Goal: Task Accomplishment & Management: Use online tool/utility

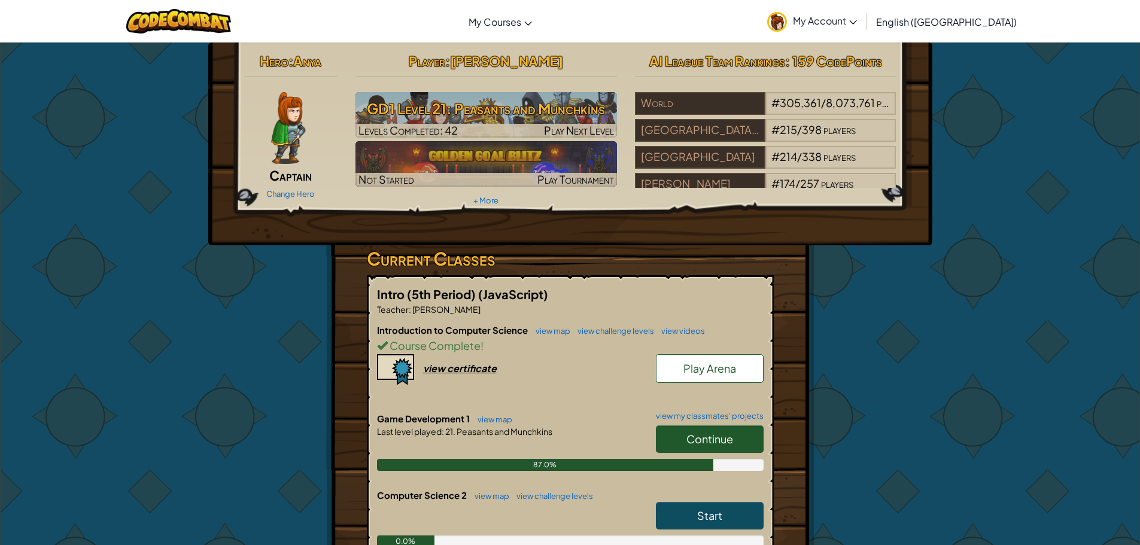
click at [729, 445] on span "Continue" at bounding box center [709, 439] width 47 height 14
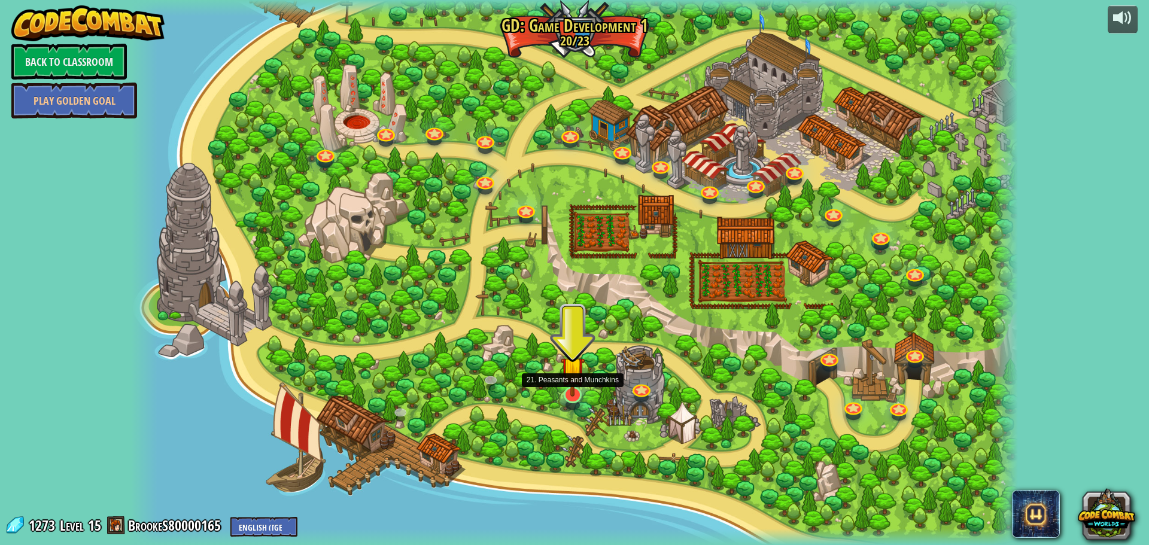
click at [567, 391] on img at bounding box center [573, 368] width 24 height 55
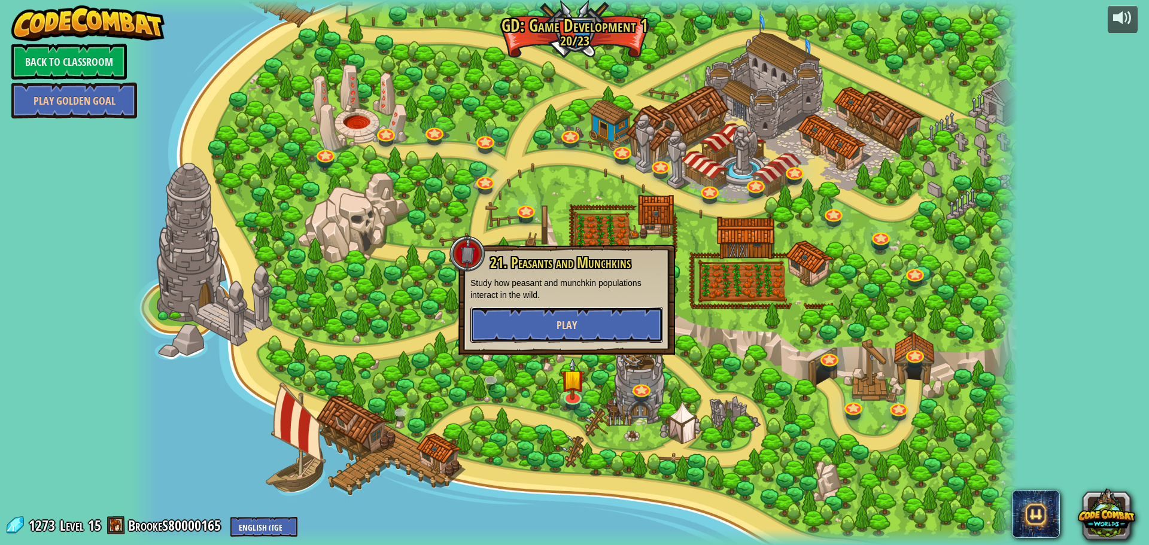
click at [574, 327] on button "Play" at bounding box center [566, 325] width 193 height 36
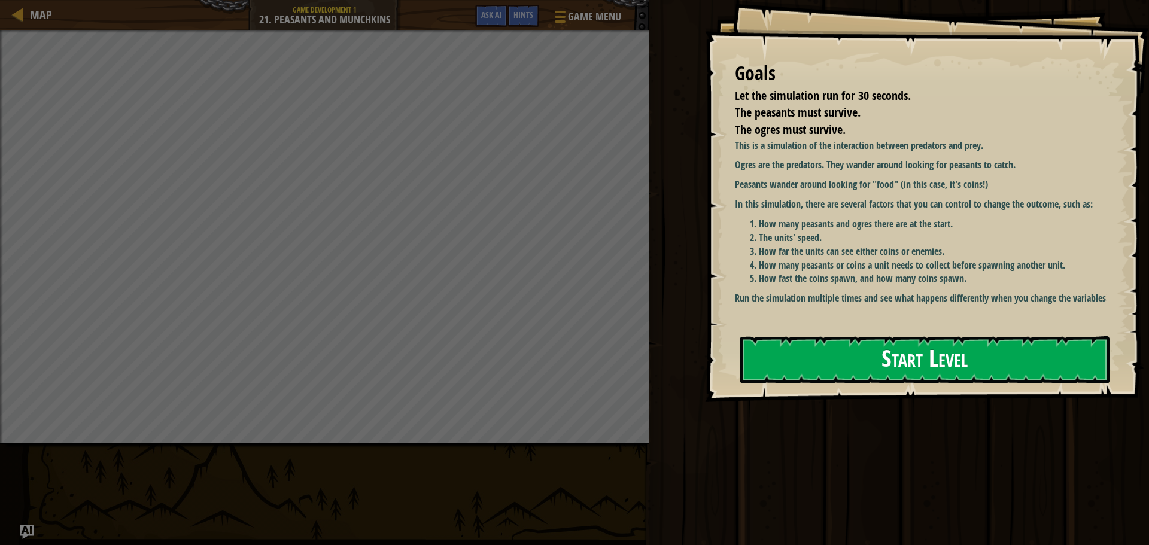
click at [954, 370] on button "Start Level" at bounding box center [924, 359] width 369 height 47
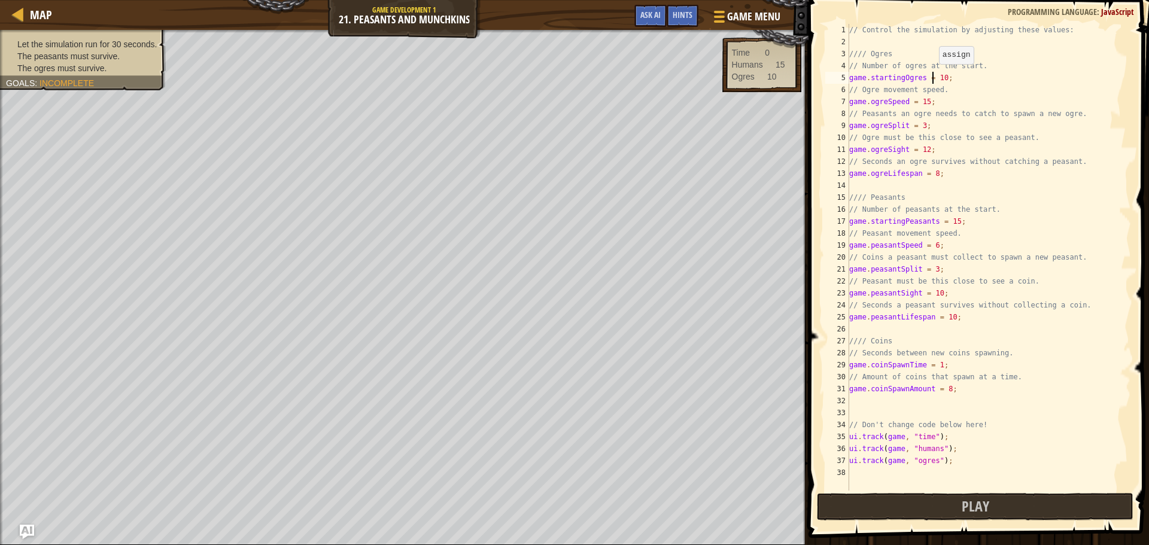
click at [933, 76] on div "// Control the simulation by adjusting these values: //// Ogres // Number of og…" at bounding box center [989, 269] width 284 height 491
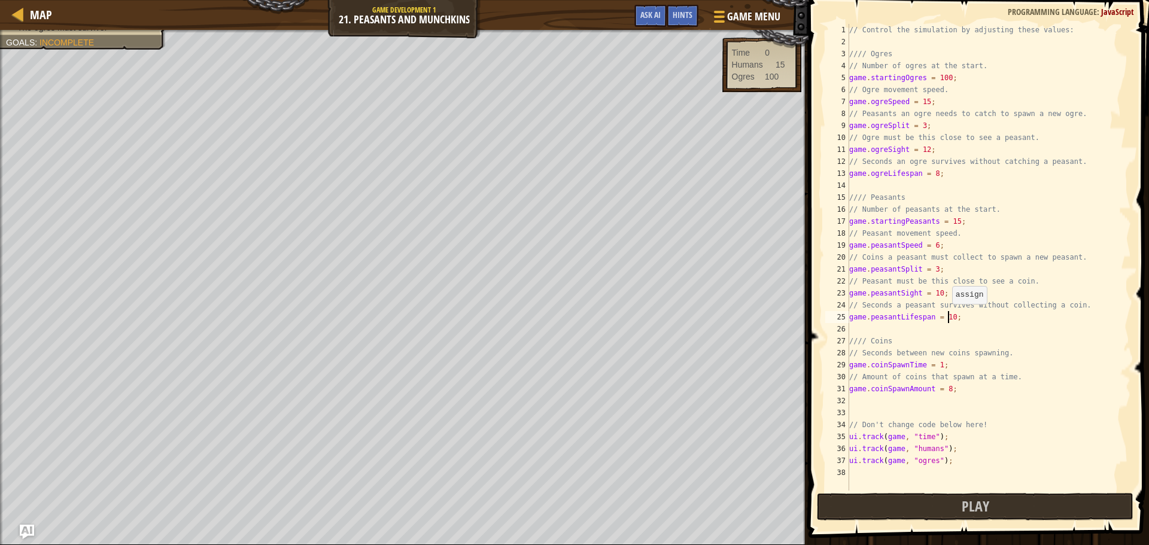
click at [946, 316] on div "// Control the simulation by adjusting these values: //// Ogres // Number of og…" at bounding box center [989, 269] width 284 height 491
click at [928, 165] on div "// Control the simulation by adjusting these values: //// Ogres // Number of og…" at bounding box center [989, 269] width 284 height 491
click at [949, 221] on div "// Control the simulation by adjusting these values: //// Ogres // Number of og…" at bounding box center [989, 269] width 284 height 491
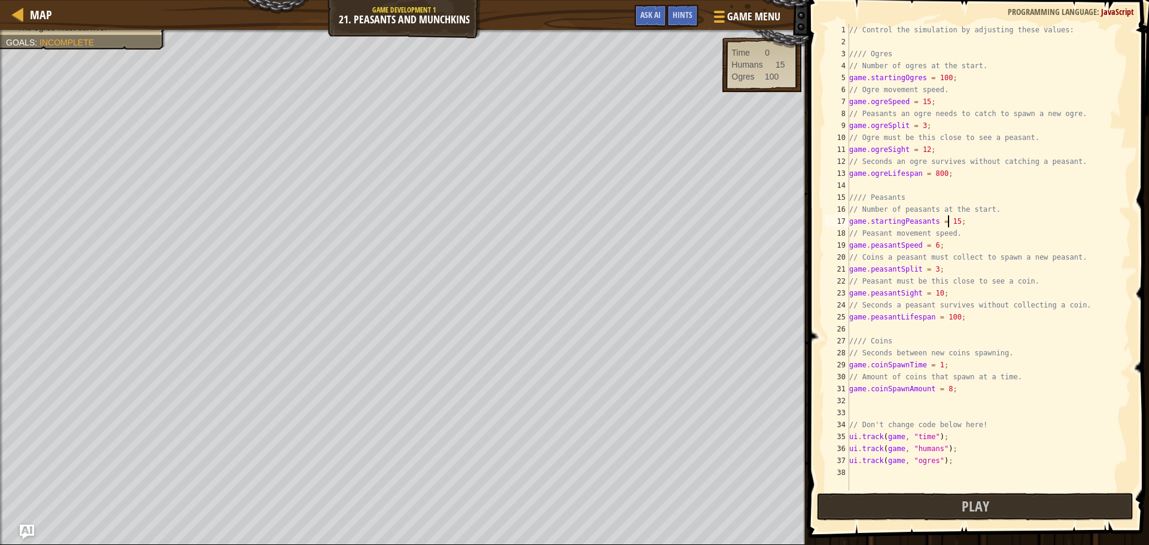
scroll to position [5, 8]
click at [971, 515] on span "Play" at bounding box center [975, 506] width 28 height 19
click at [941, 80] on div "// Control the simulation by adjusting these values: //// Ogres // Number of og…" at bounding box center [989, 269] width 284 height 491
click at [988, 504] on span "Play" at bounding box center [975, 506] width 28 height 19
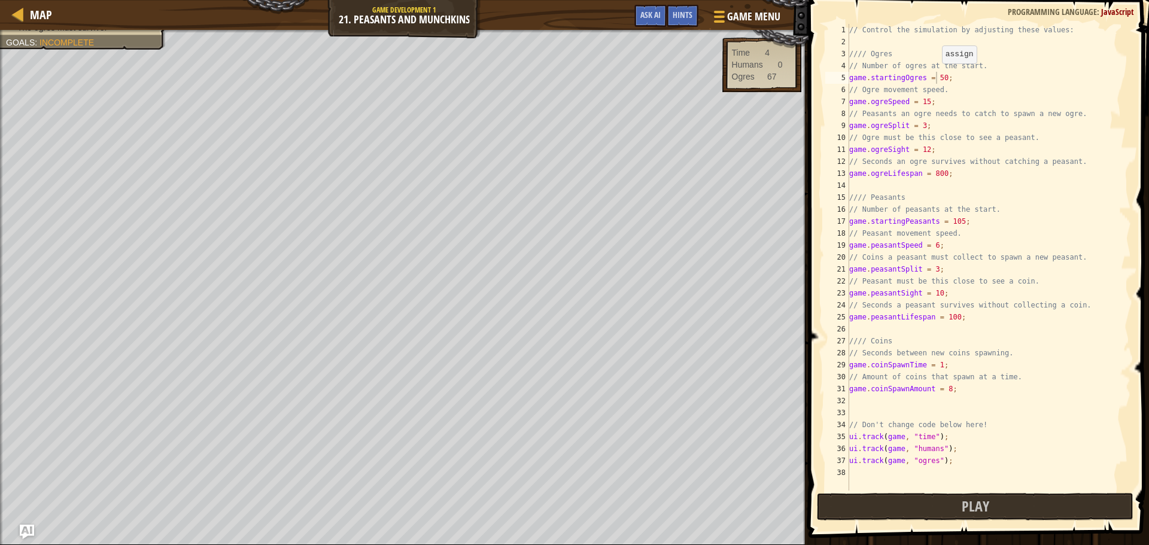
click at [936, 75] on div "// Control the simulation by adjusting these values: //// Ogres // Number of og…" at bounding box center [989, 269] width 284 height 491
type textarea "game.startingOgres = 2;"
click at [1031, 503] on button "Play" at bounding box center [975, 507] width 316 height 28
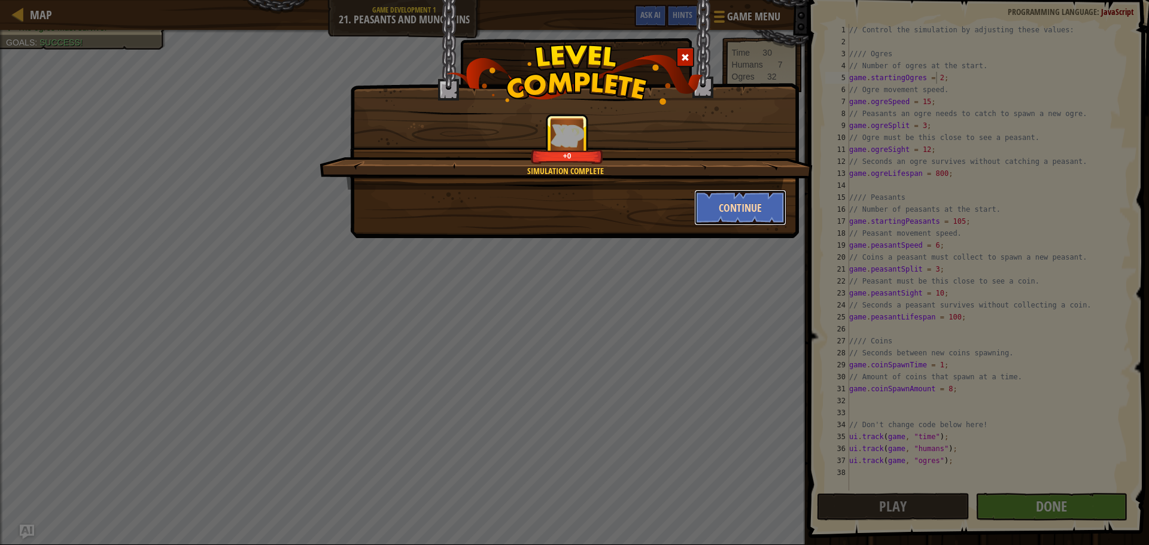
click at [780, 205] on button "Continue" at bounding box center [740, 208] width 93 height 36
click at [765, 204] on button "Continue" at bounding box center [740, 208] width 93 height 36
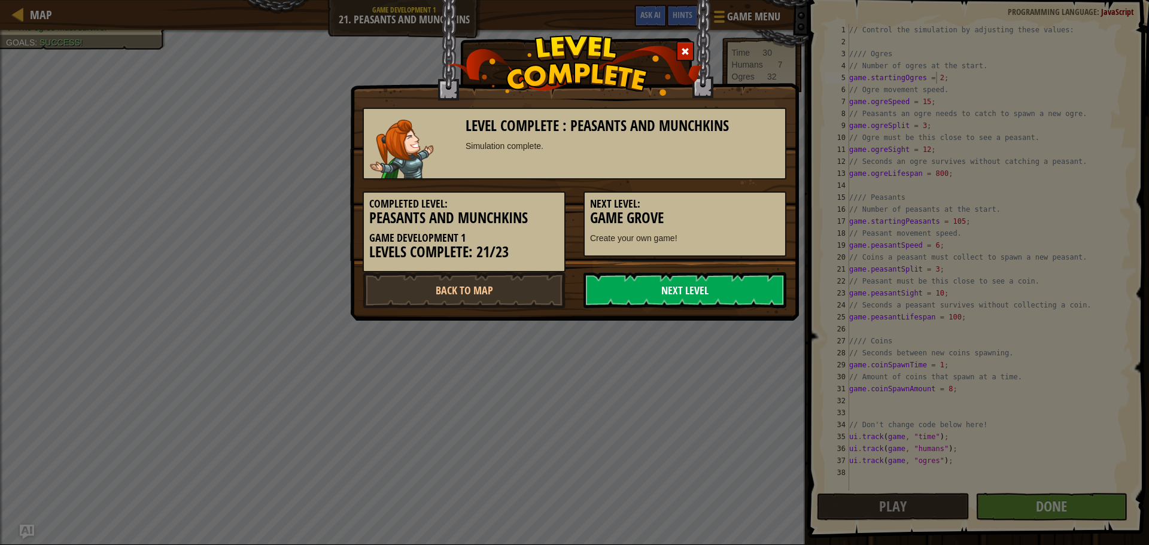
click at [720, 282] on link "Next Level" at bounding box center [684, 290] width 203 height 36
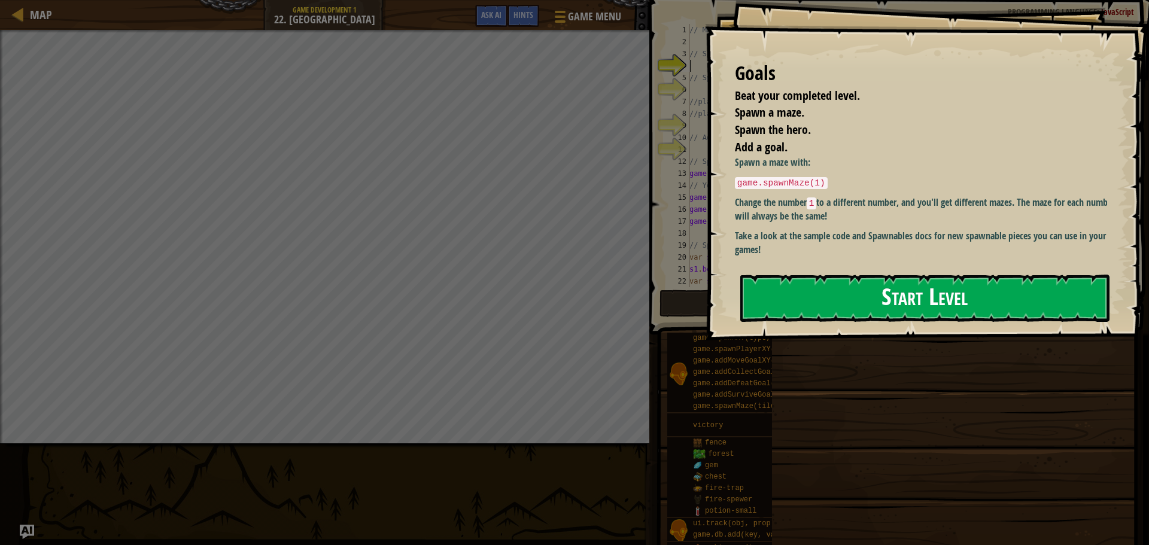
click at [875, 296] on button "Start Level" at bounding box center [924, 298] width 369 height 47
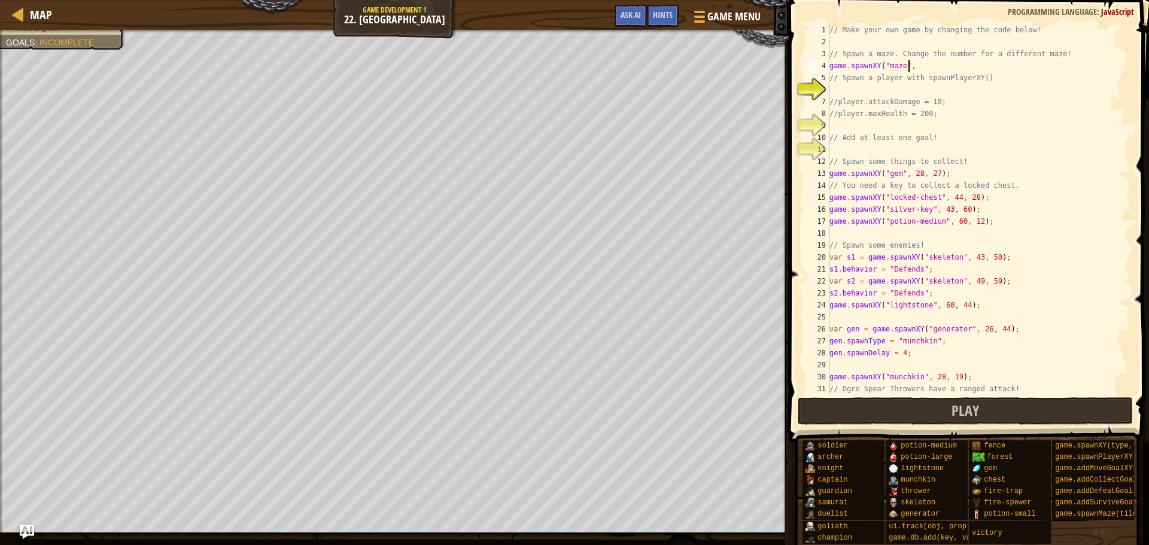
scroll to position [5, 5]
type textarea "game.spawnXY("maze")"
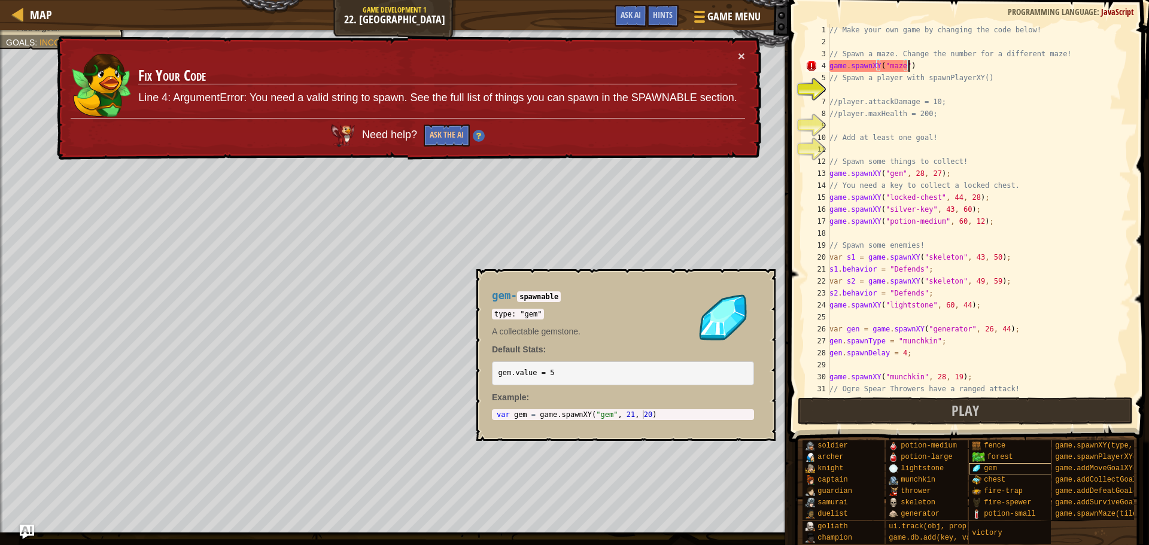
scroll to position [0, 0]
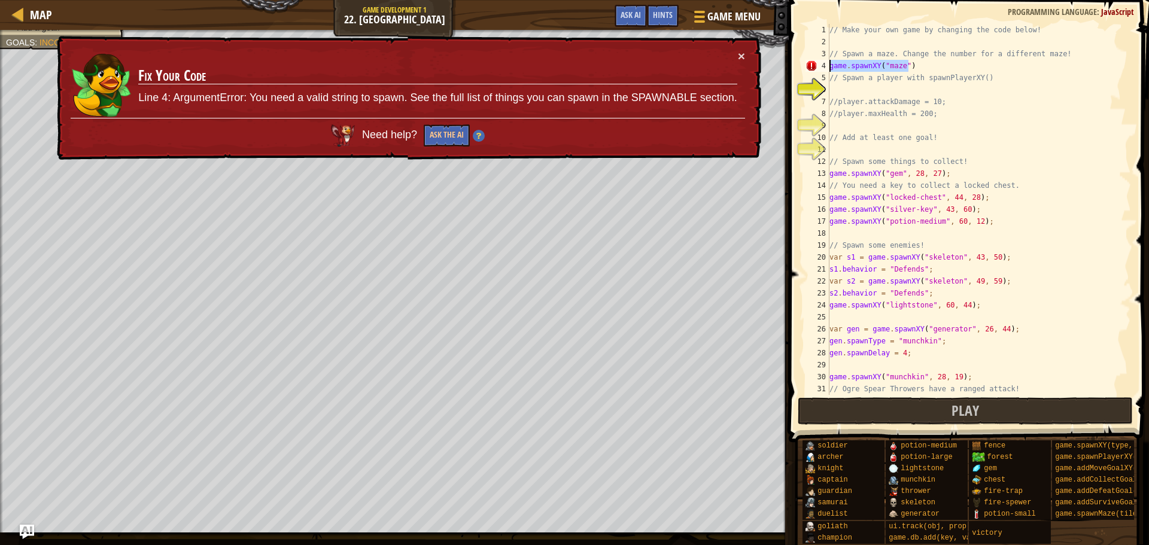
drag, startPoint x: 915, startPoint y: 66, endPoint x: 820, endPoint y: 65, distance: 95.7
click at [820, 65] on div "game.spawnXY("maze") 1 2 3 4 5 6 7 8 9 10 11 12 13 14 15 16 17 18 19 20 21 22 2…" at bounding box center [967, 209] width 328 height 371
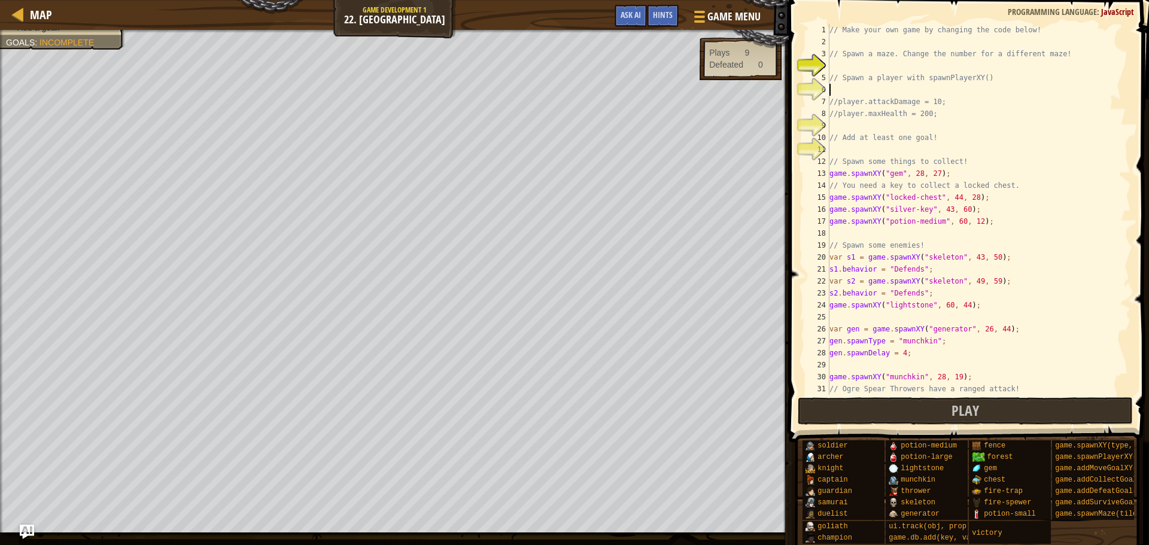
click at [862, 92] on div "// Make your own game by changing the code below! // Spawn a maze. Change the n…" at bounding box center [974, 221] width 295 height 395
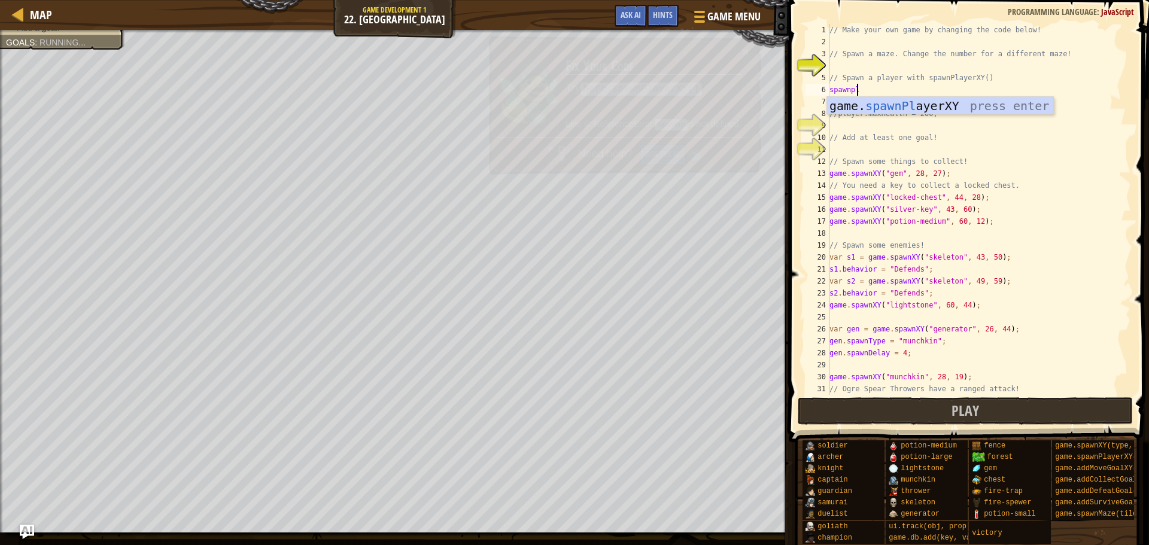
scroll to position [5, 2]
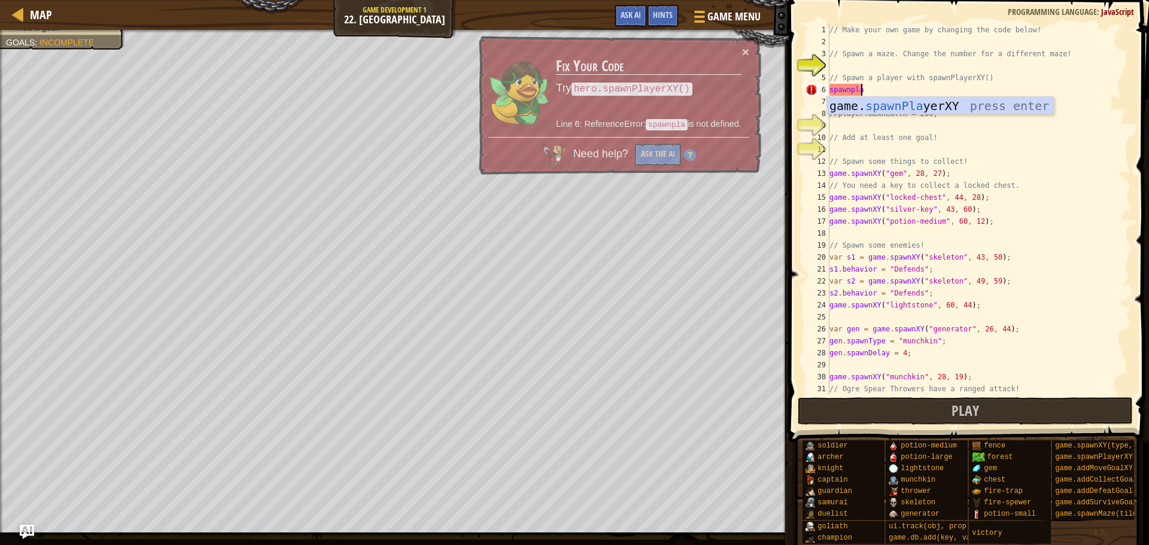
type textarea "var player = game.spawnPlayerXY("captain", 36, 30);"
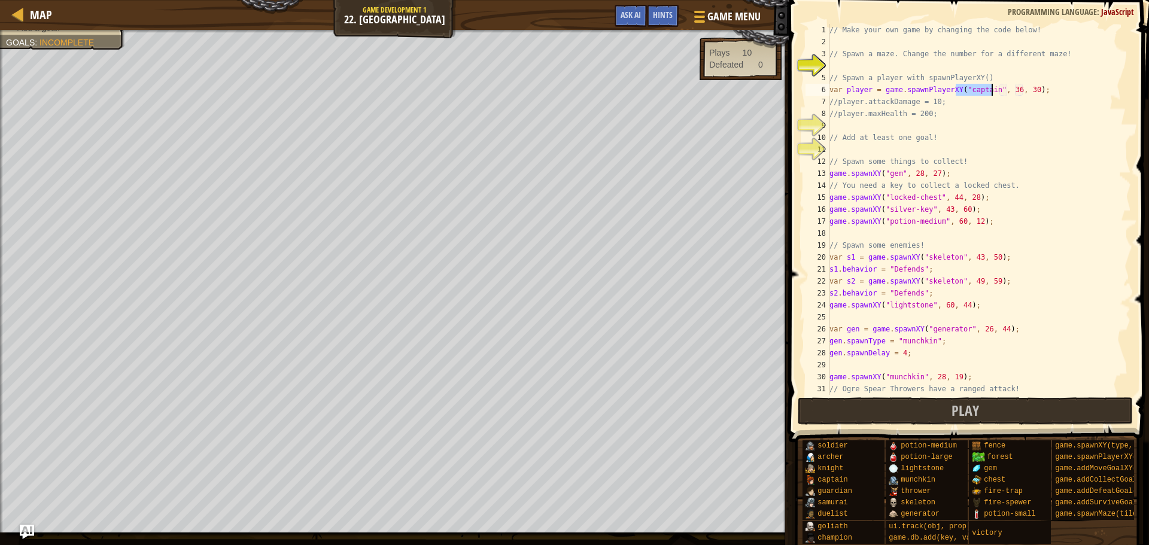
click at [916, 130] on div "// Make your own game by changing the code below! // Spawn a maze. Change the n…" at bounding box center [974, 221] width 295 height 395
type textarea "player.maxHealth = 200;"
click at [890, 146] on div "// Make your own game by changing the code below! // Spawn a maze. Change the n…" at bounding box center [974, 221] width 295 height 395
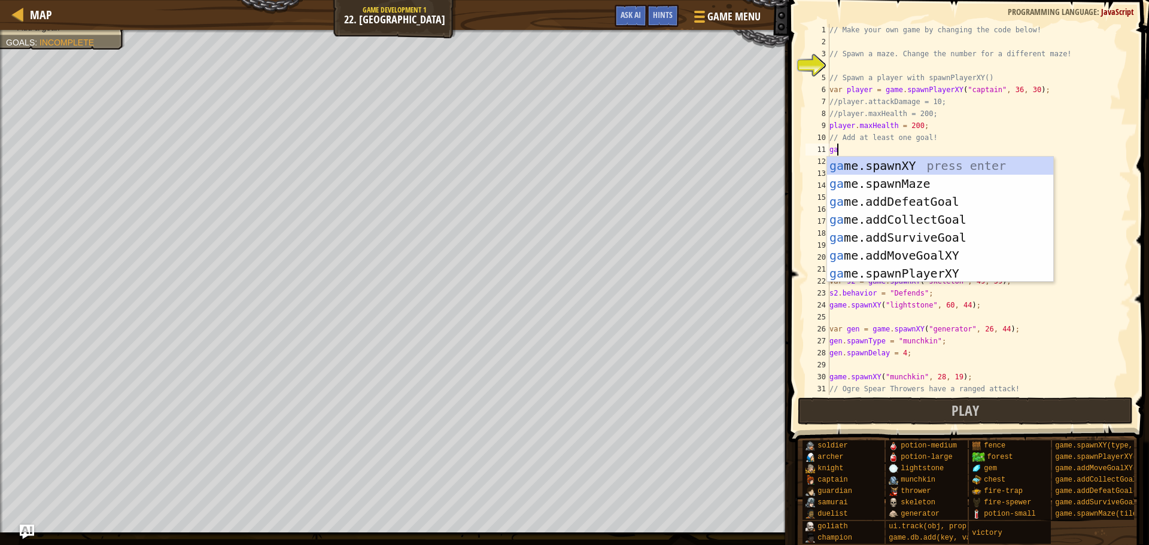
scroll to position [5, 1]
type textarea "game."
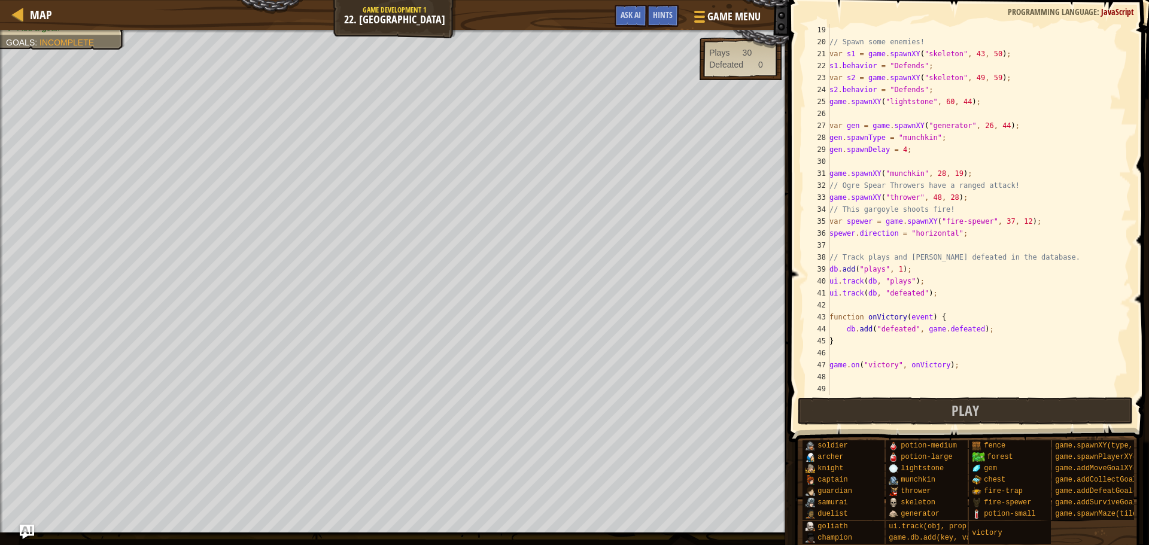
scroll to position [0, 0]
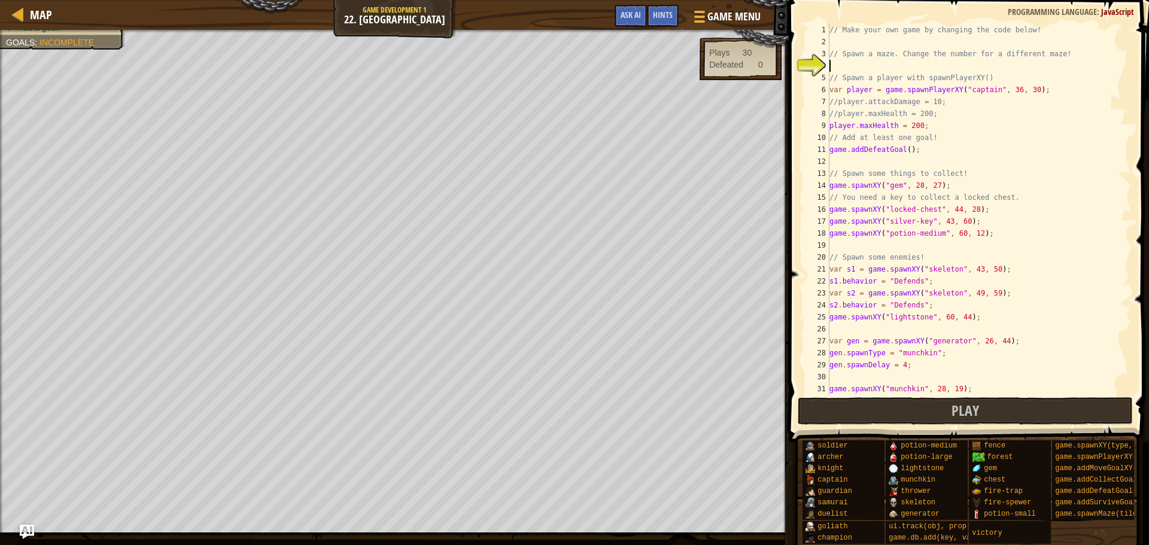
click at [853, 66] on div "// Make your own game by changing the code below! // Spawn a maze. Change the n…" at bounding box center [974, 221] width 295 height 395
type textarea "game.spawnMaze("forest", 6);"
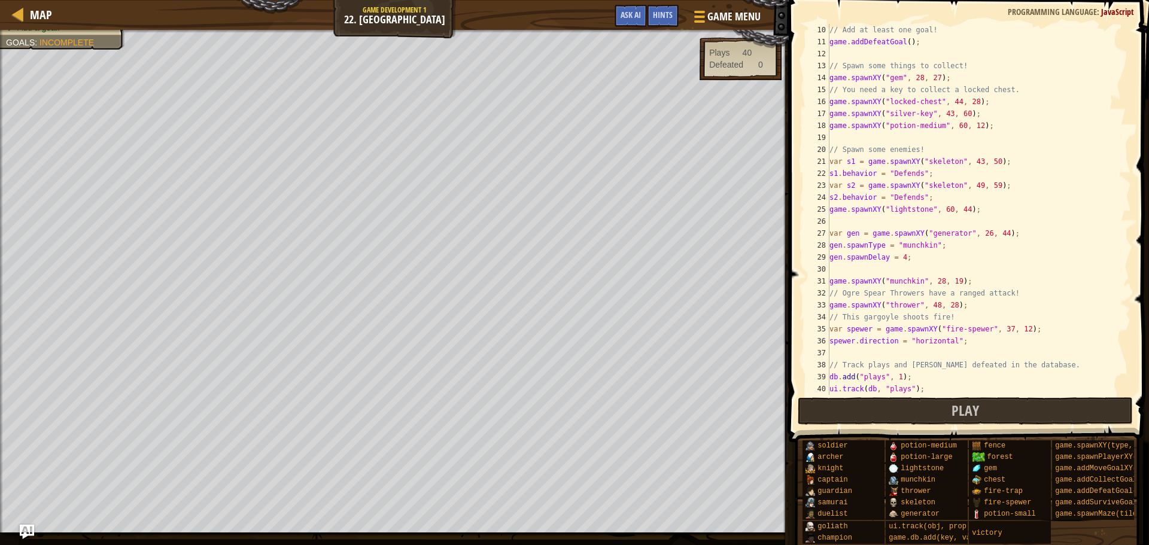
scroll to position [215, 0]
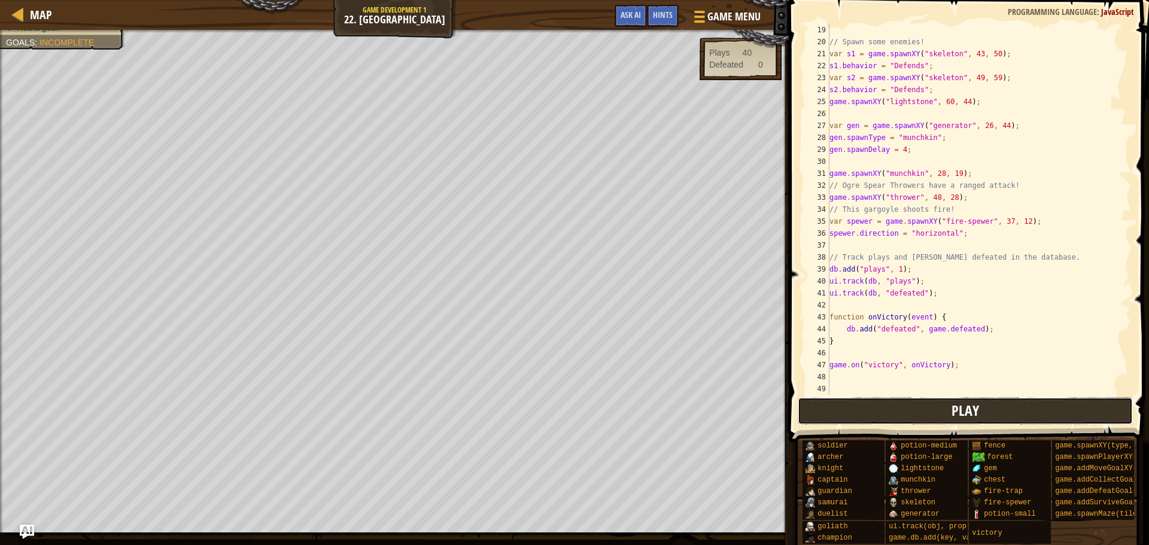
click at [945, 415] on button "Play" at bounding box center [966, 411] width 336 height 28
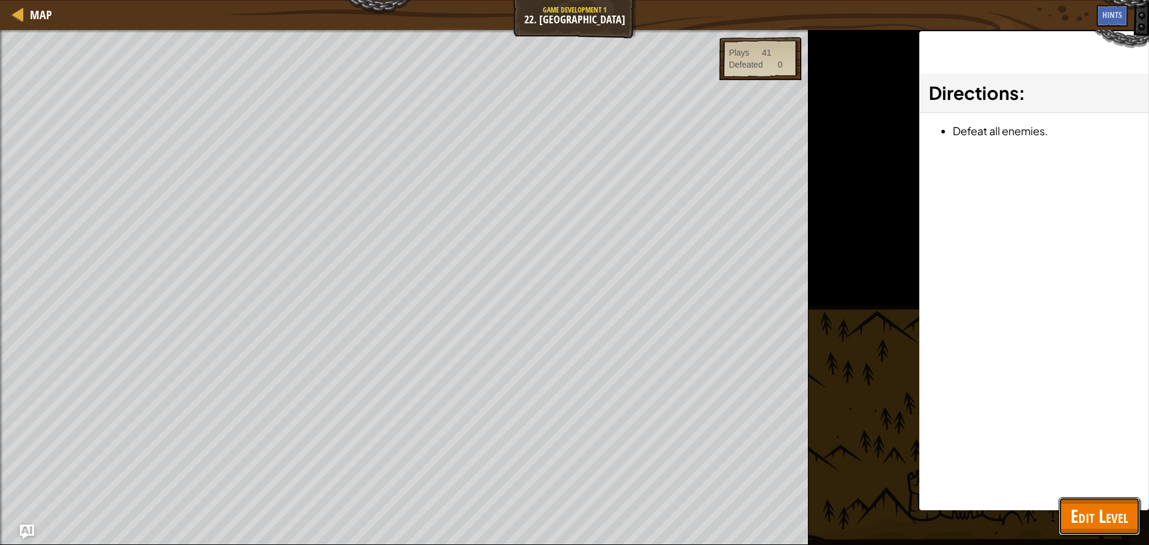
click at [1099, 509] on span "Edit Level" at bounding box center [1098, 516] width 57 height 25
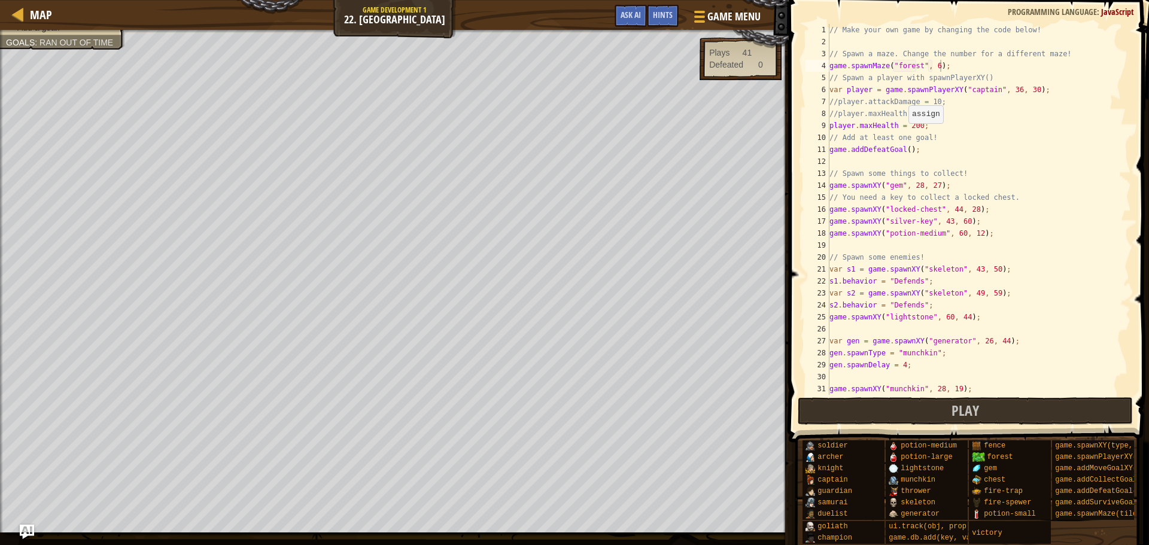
scroll to position [0, 0]
click at [908, 123] on div "// Make your own game by changing the code below! // Spawn a maze. Change the n…" at bounding box center [974, 221] width 295 height 395
click at [946, 101] on div "// Make your own game by changing the code below! // Spawn a maze. Change the n…" at bounding box center [974, 221] width 295 height 395
type textarea "//player.attackDamage = 10;"
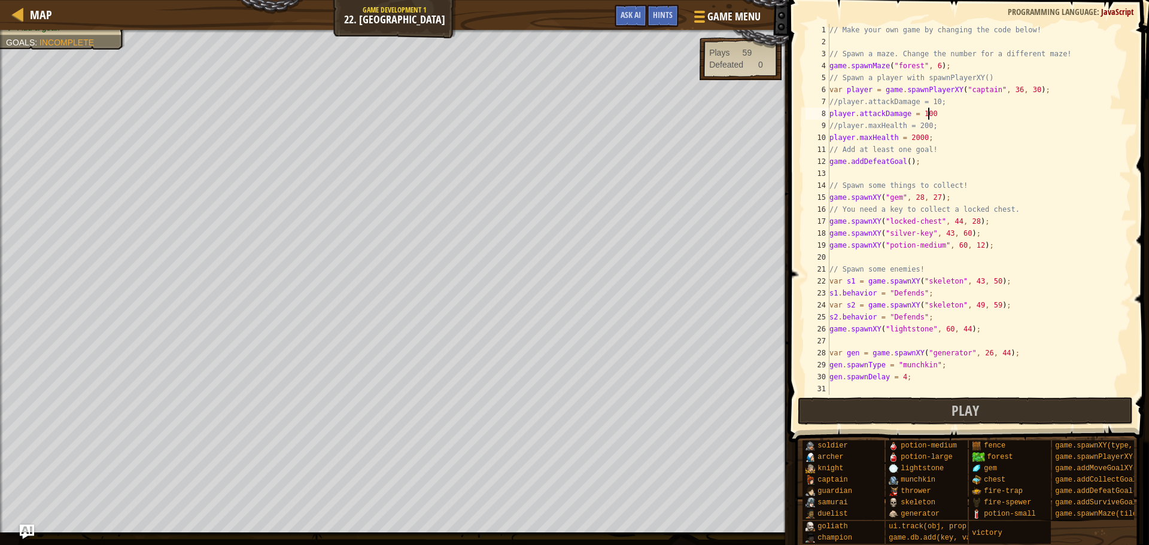
scroll to position [5, 8]
type textarea "player.attackDamage = 1000;"
click at [956, 399] on button "Play" at bounding box center [966, 411] width 336 height 28
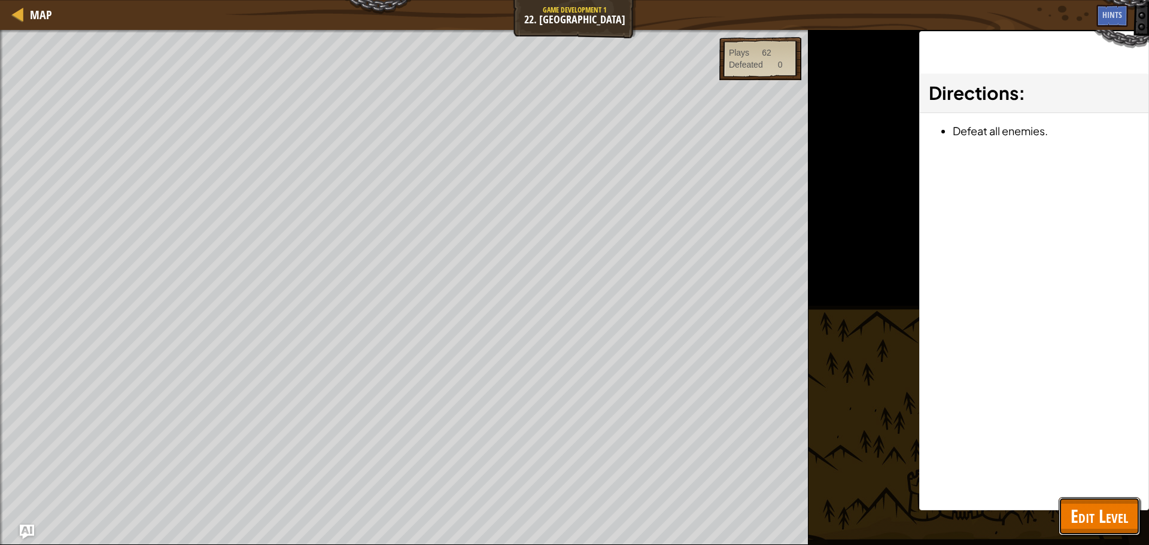
click at [1094, 510] on span "Edit Level" at bounding box center [1098, 516] width 57 height 25
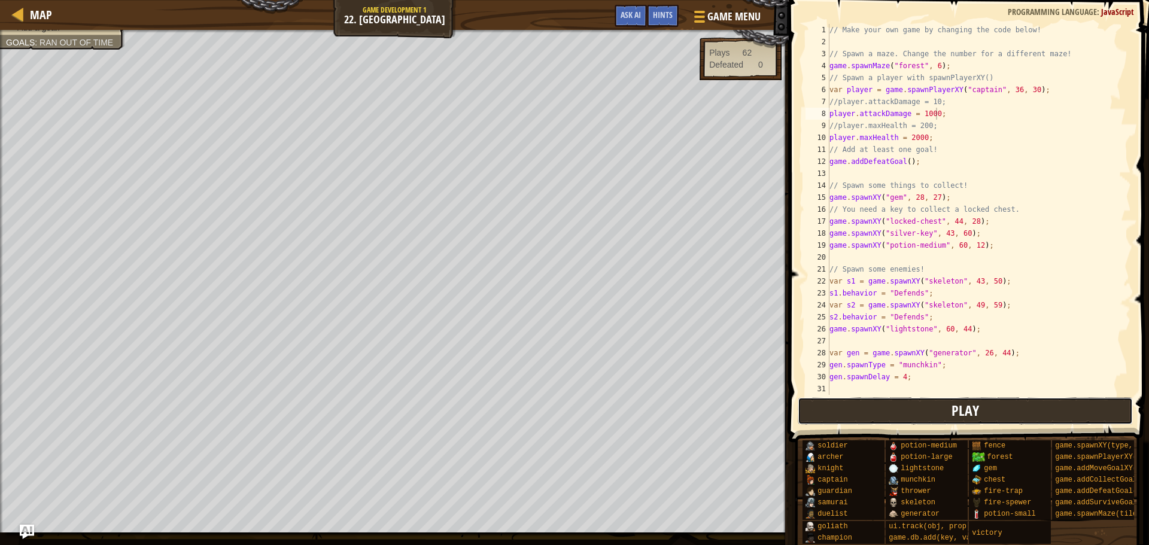
click at [949, 409] on button "Play" at bounding box center [966, 411] width 336 height 28
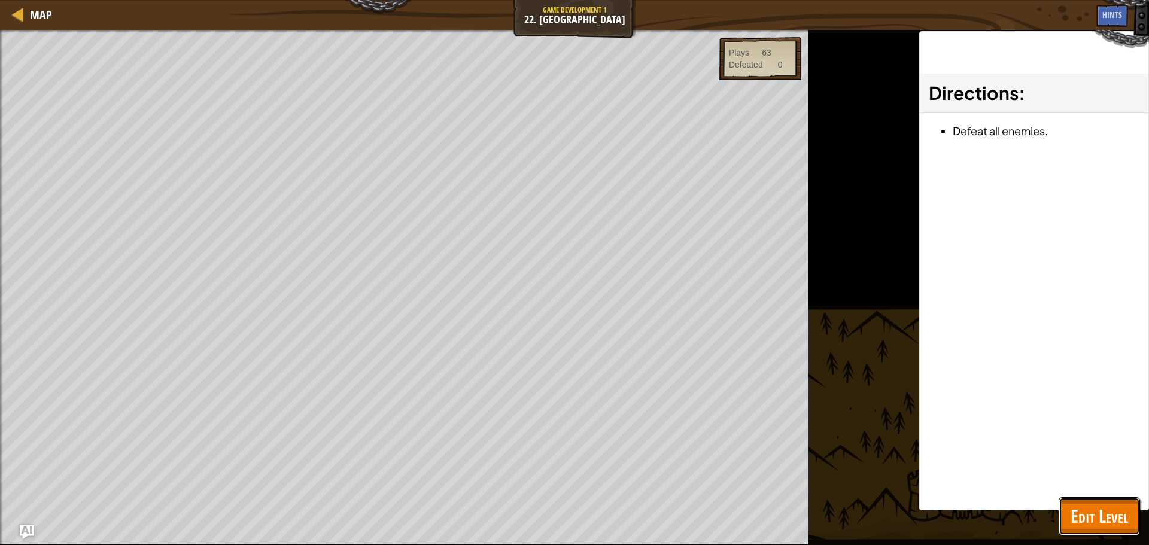
click at [1066, 506] on button "Edit Level" at bounding box center [1098, 516] width 81 height 38
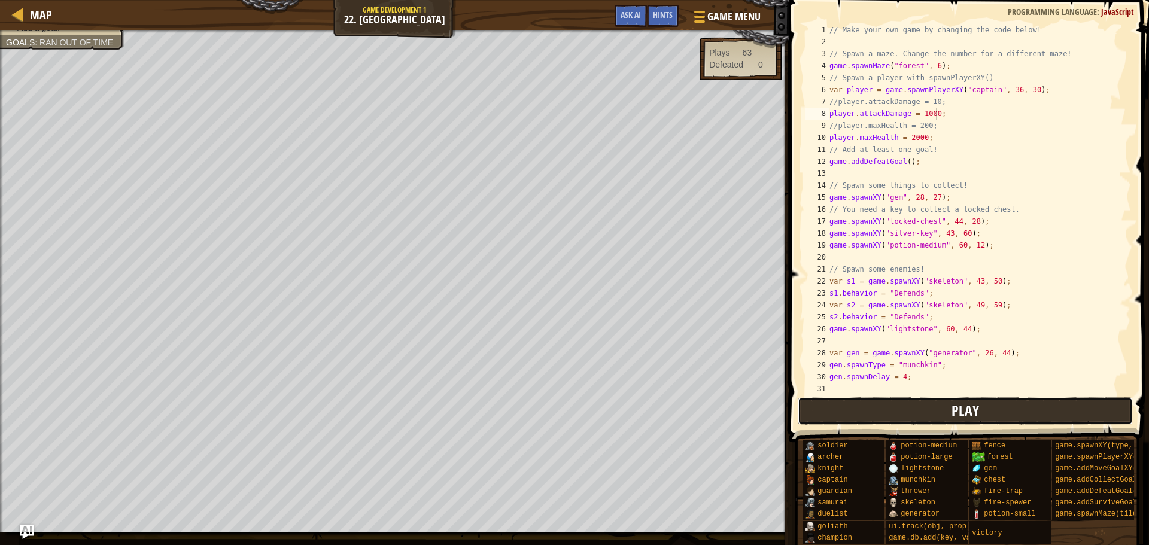
click at [958, 413] on span "Play" at bounding box center [965, 410] width 28 height 19
click at [1078, 402] on button "Done" at bounding box center [1046, 411] width 162 height 28
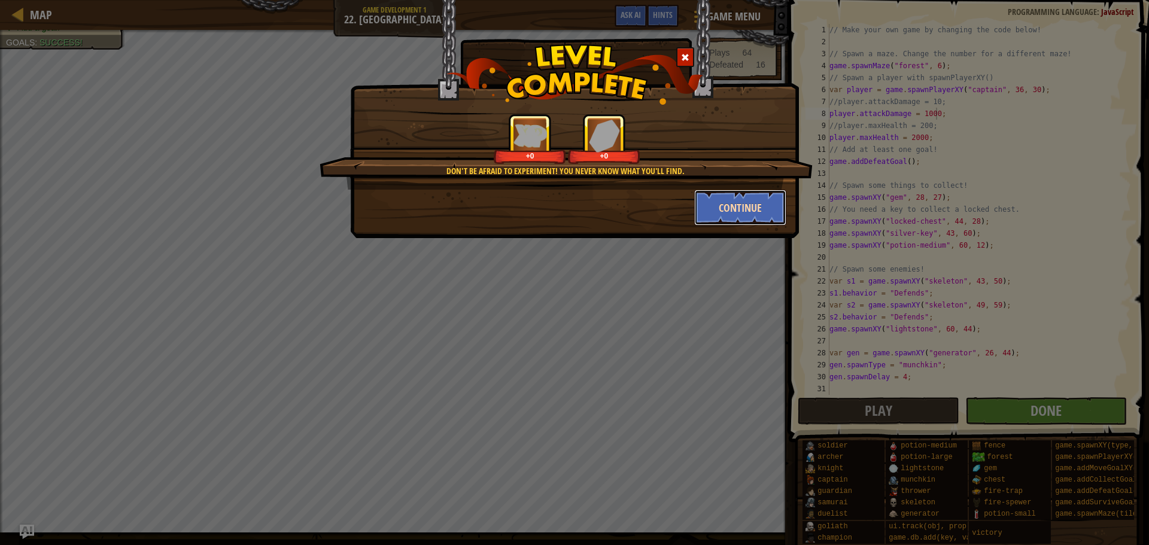
click at [713, 206] on button "Continue" at bounding box center [740, 208] width 93 height 36
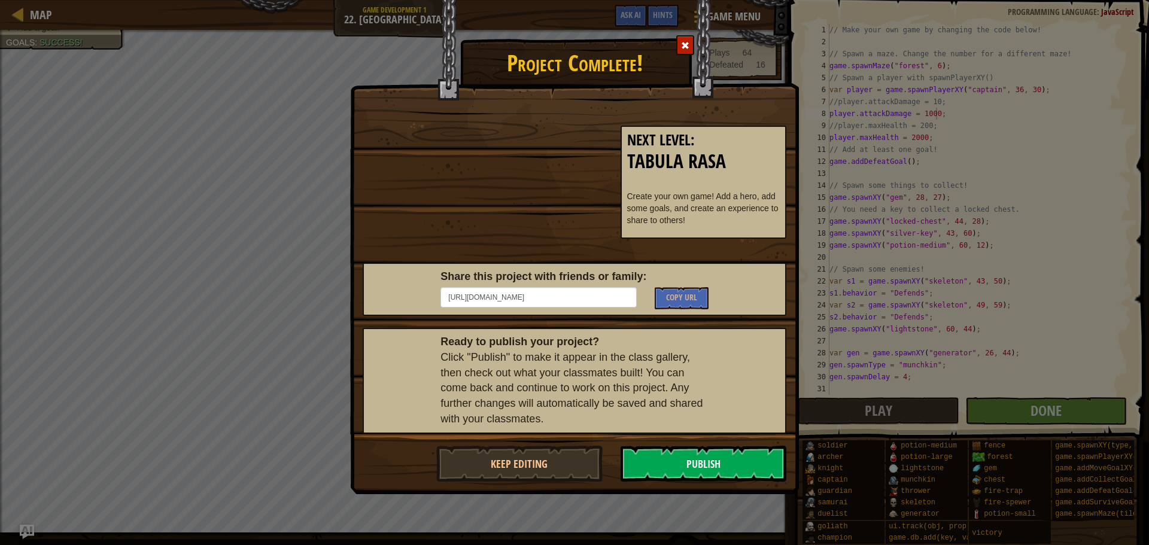
click at [689, 52] on div at bounding box center [685, 45] width 18 height 20
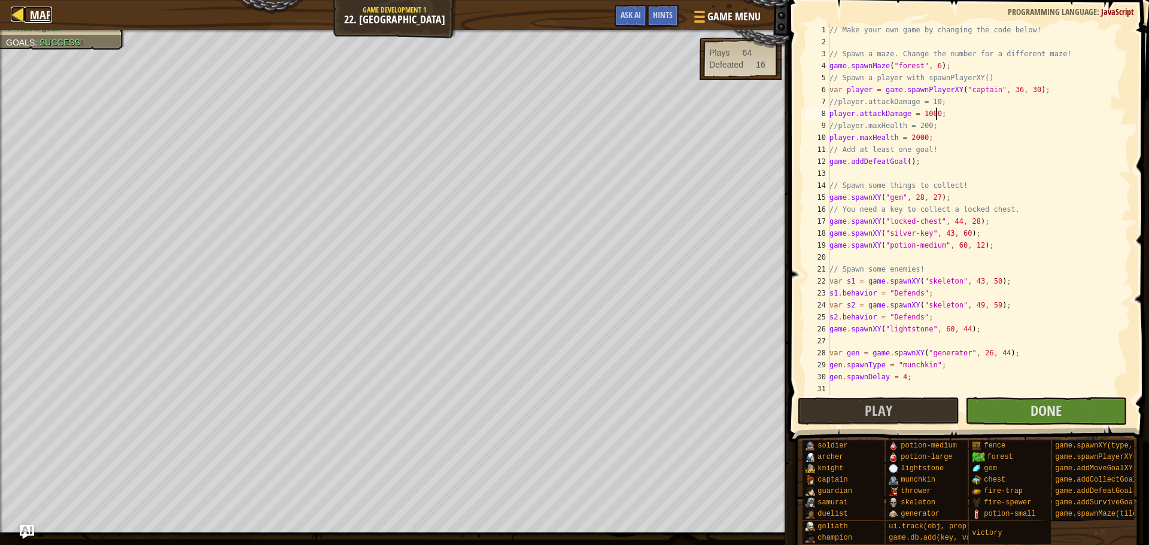
click at [31, 7] on span "Map" at bounding box center [41, 15] width 22 height 16
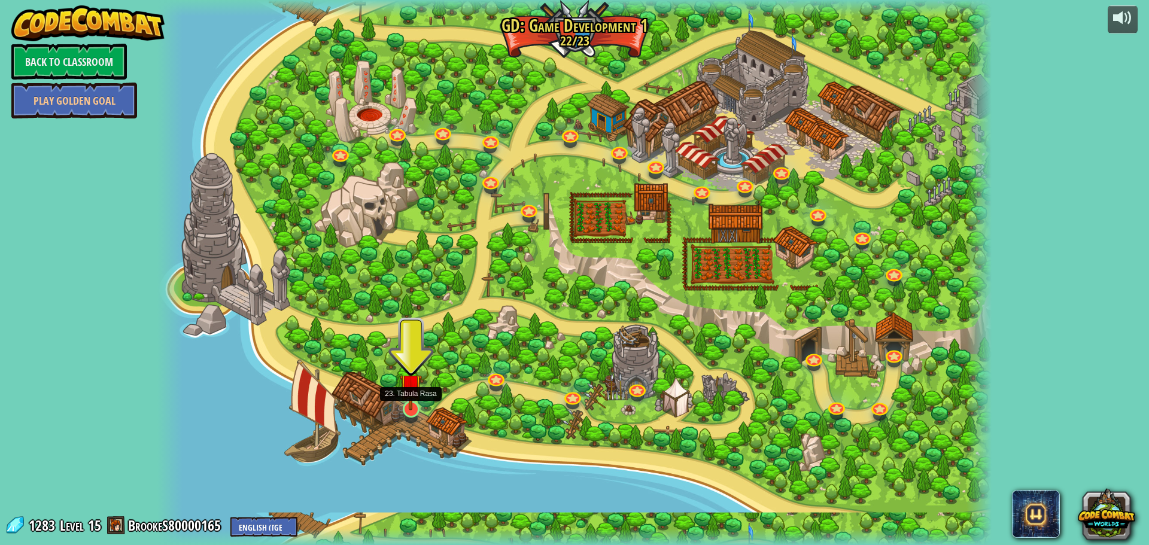
click at [413, 407] on img at bounding box center [411, 385] width 22 height 51
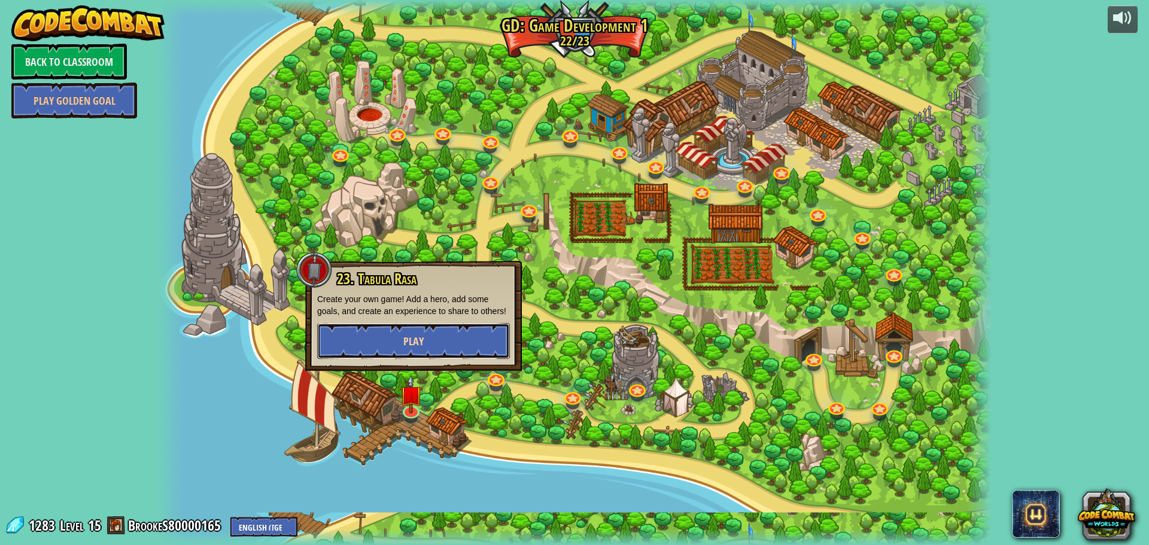
click at [427, 342] on button "Play" at bounding box center [413, 341] width 193 height 36
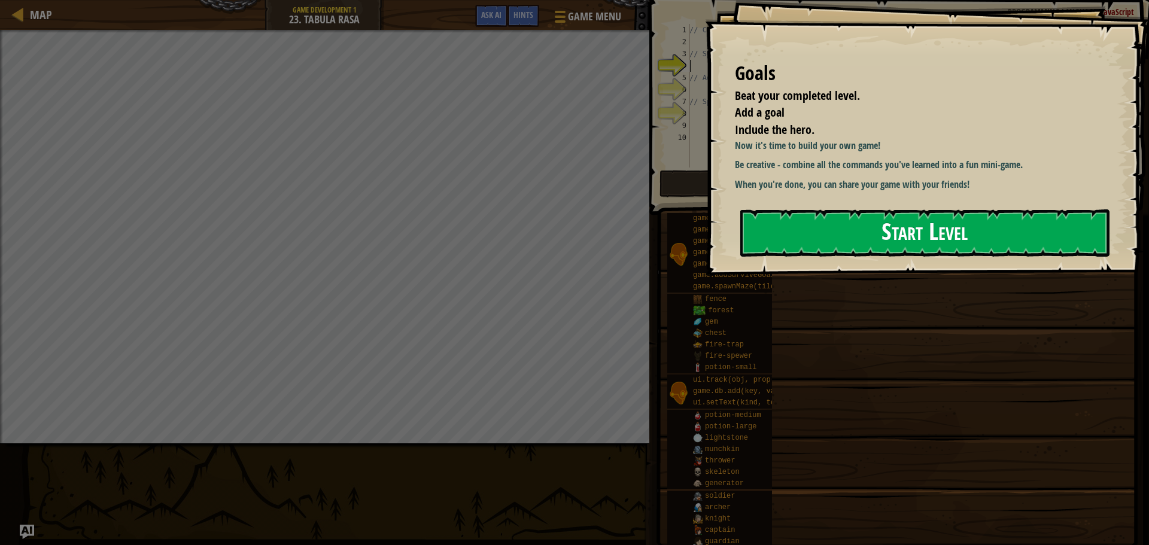
click at [859, 240] on button "Start Level" at bounding box center [924, 232] width 369 height 47
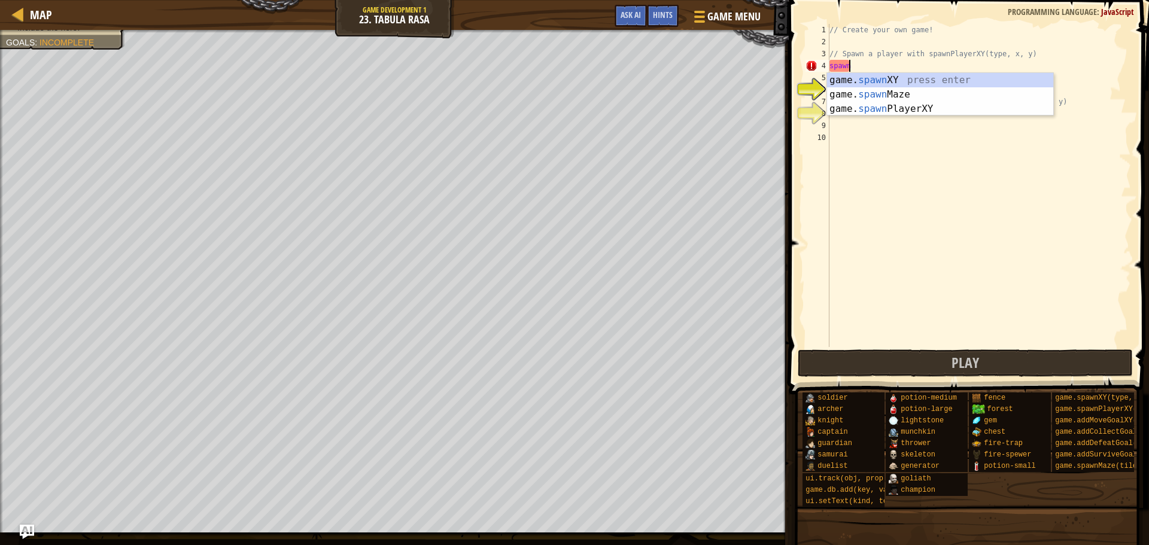
scroll to position [5, 1]
type textarea "var player = game.spawnPlayerXY("captain", 36, 30);"
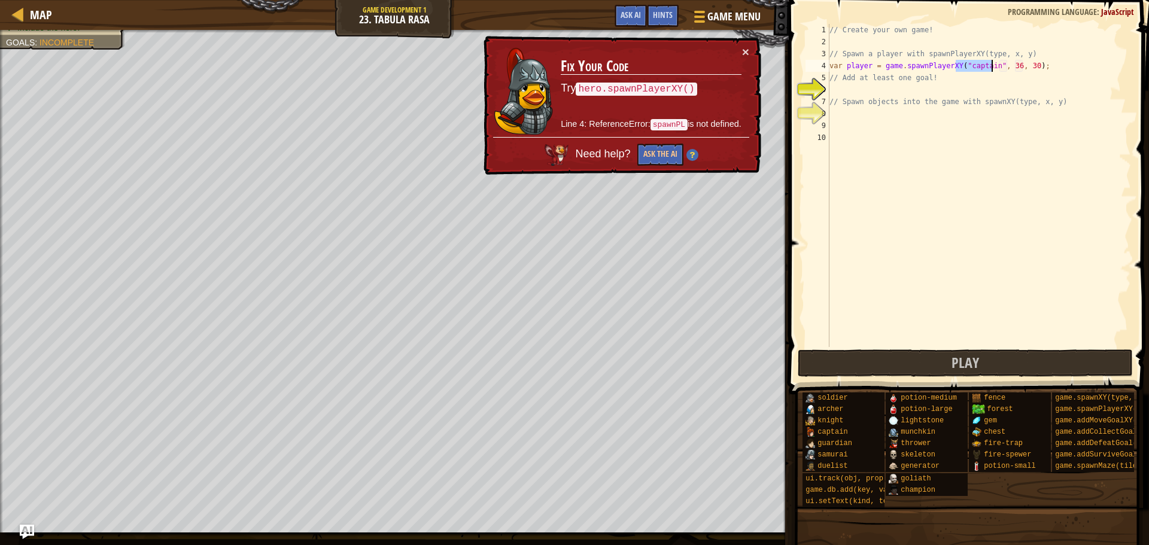
click at [849, 85] on div "// Create your own game! // Spawn a player with spawnPlayerXY(type, x, y) var p…" at bounding box center [979, 197] width 304 height 347
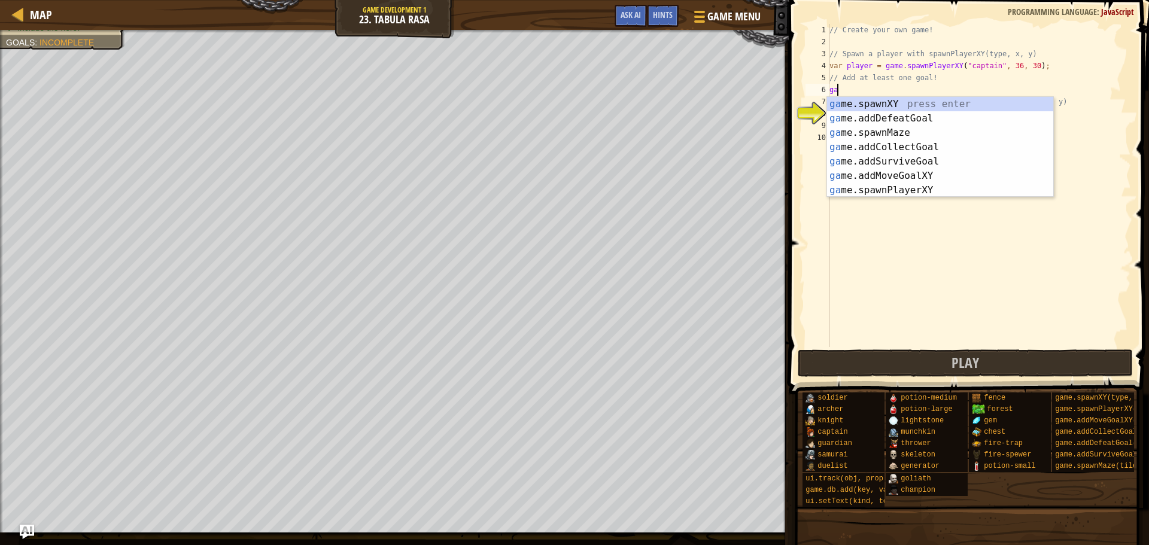
type textarea "game"
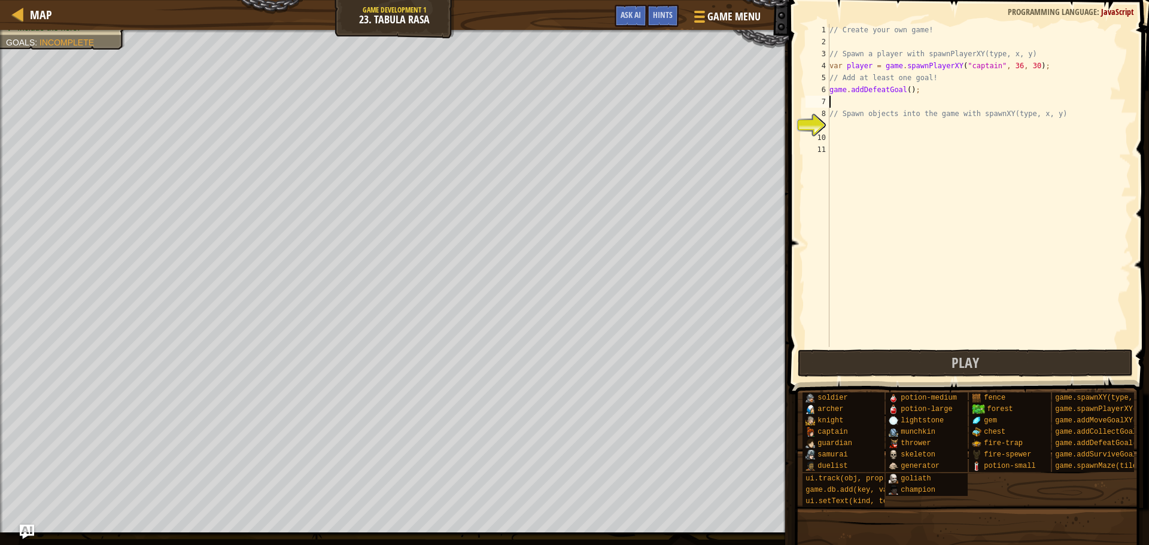
click at [857, 133] on div "// Create your own game! // Spawn a player with spawnPlayerXY(type, x, y) var p…" at bounding box center [979, 197] width 304 height 347
click at [865, 123] on div "// Create your own game! // Spawn a player with spawnPlayerXY(type, x, y) var p…" at bounding box center [979, 197] width 304 height 347
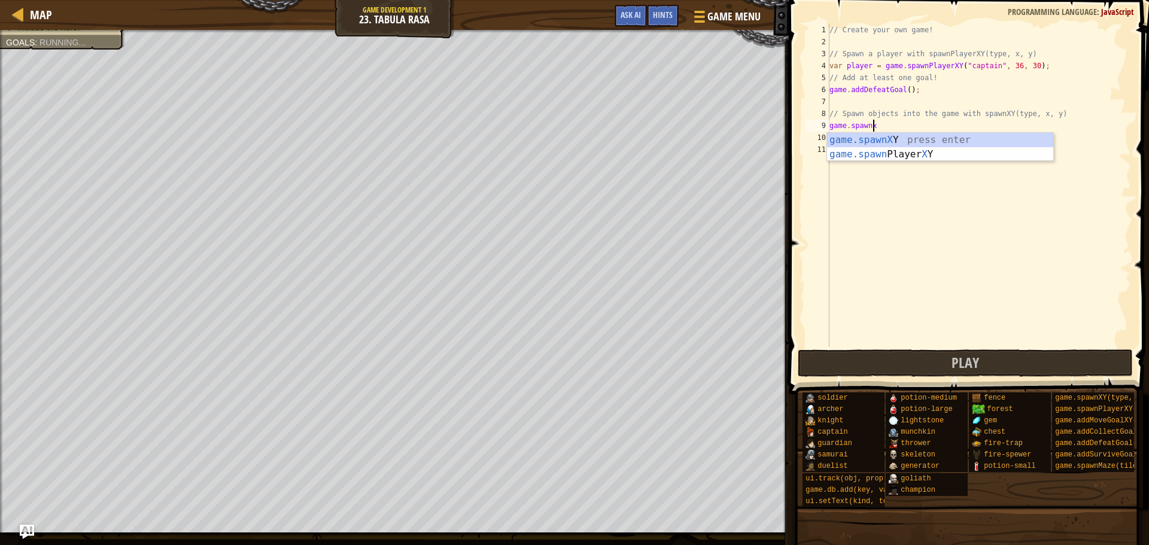
scroll to position [5, 3]
type textarea "game.spawnXY("fence", 36, 30);"
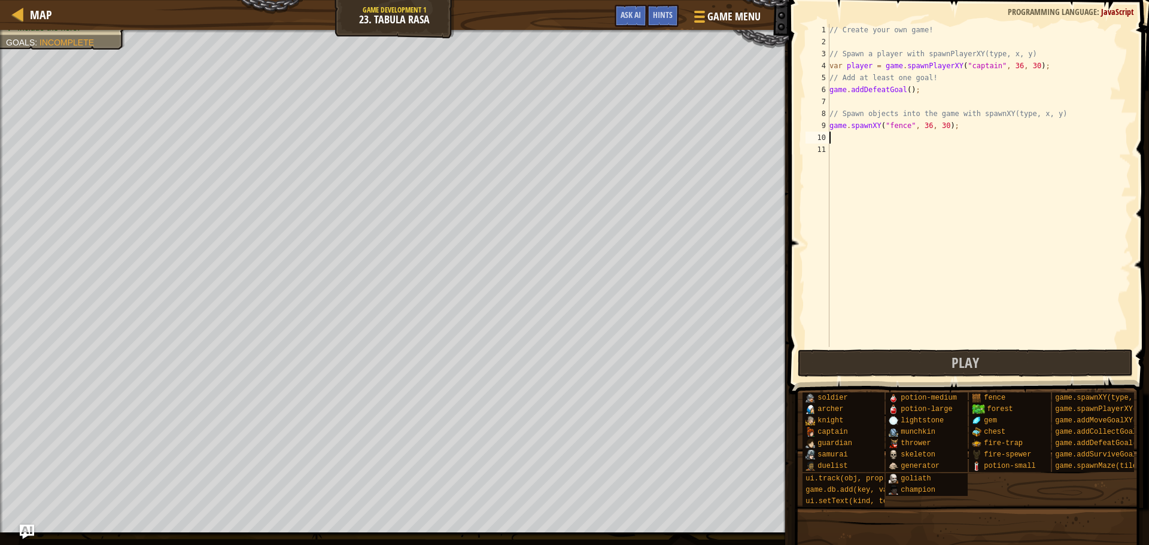
click at [844, 137] on div "// Create your own game! // Spawn a player with spawnPlayerXY(type, x, y) var p…" at bounding box center [979, 197] width 304 height 347
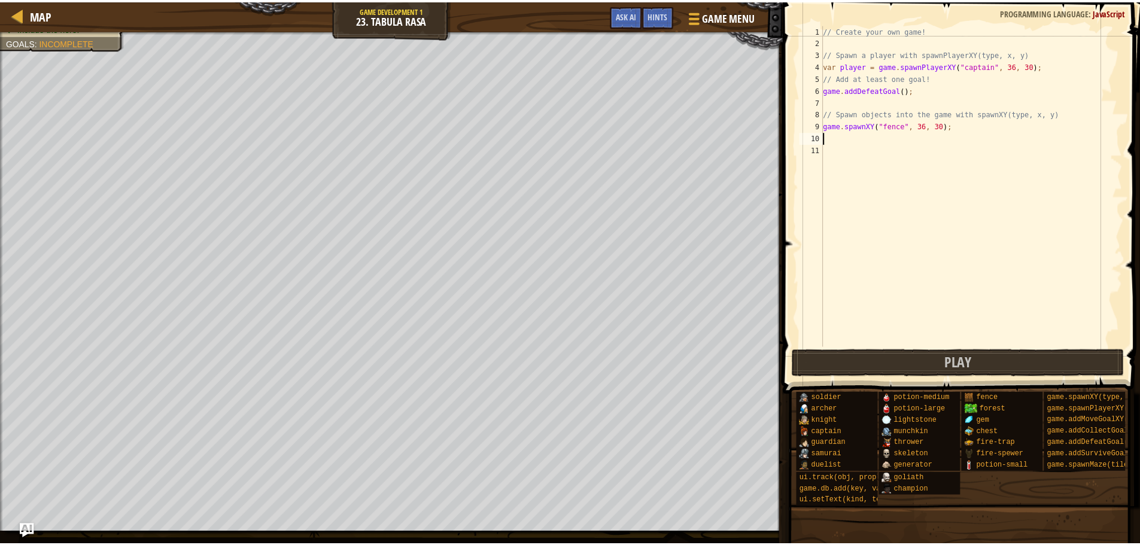
scroll to position [5, 0]
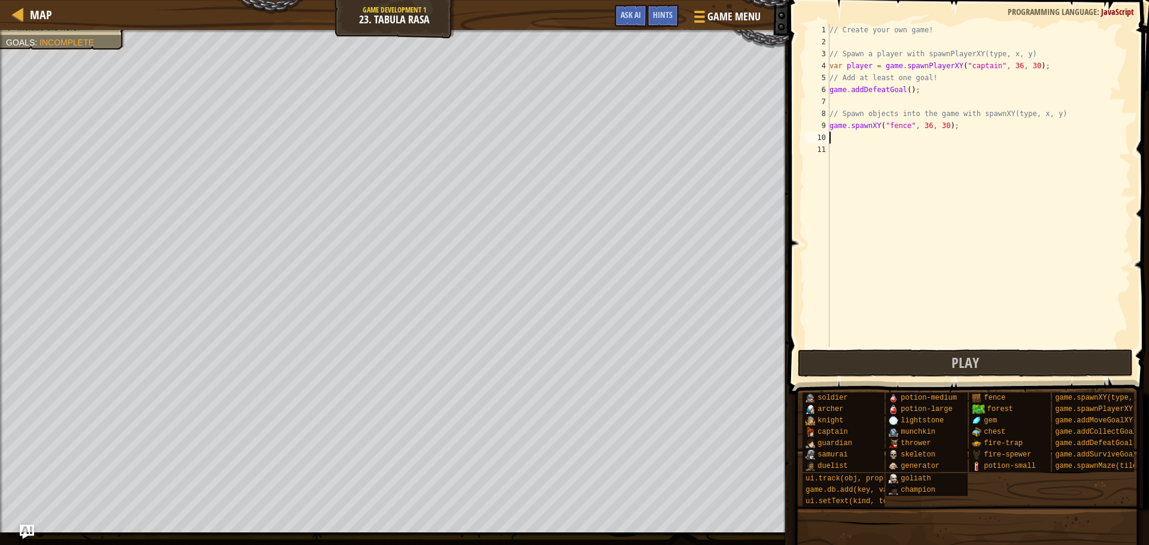
click at [953, 345] on div "// Create your own game! // Spawn a player with spawnPlayerXY(type, x, y) var p…" at bounding box center [979, 197] width 304 height 347
click at [933, 349] on button "Play" at bounding box center [966, 363] width 336 height 28
click at [1003, 365] on button "Done" at bounding box center [1046, 363] width 162 height 28
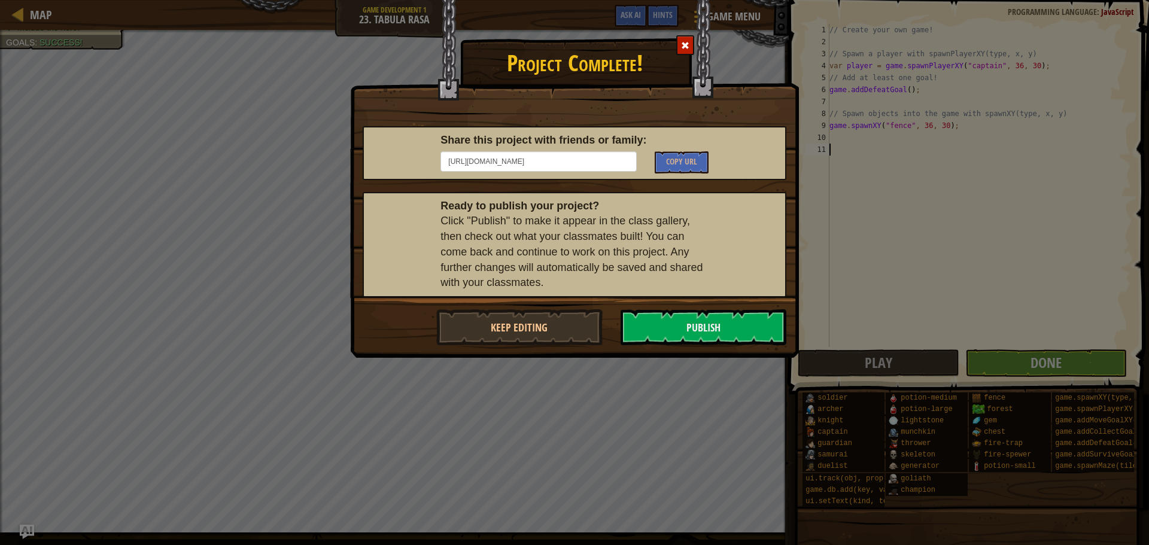
click at [686, 42] on span at bounding box center [685, 45] width 8 height 8
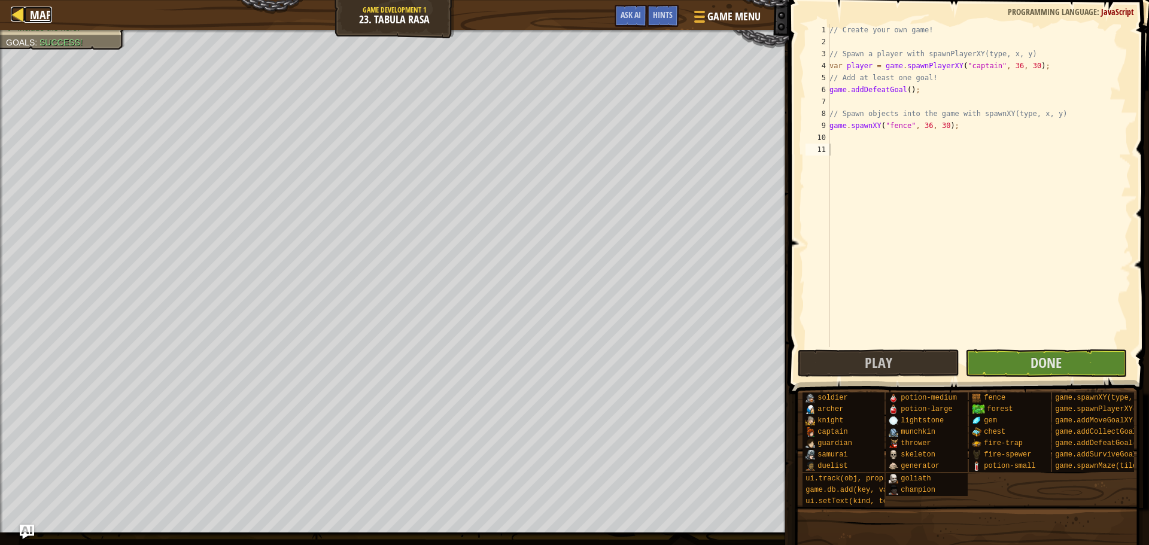
click at [37, 19] on span "Map" at bounding box center [41, 15] width 22 height 16
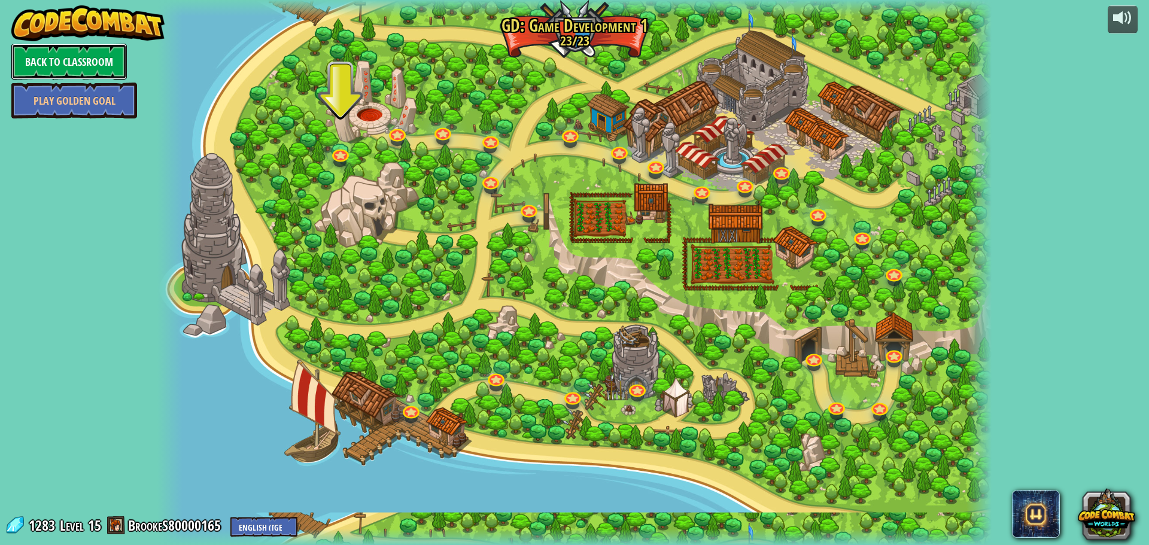
click at [93, 57] on link "Back to Classroom" at bounding box center [68, 62] width 115 height 36
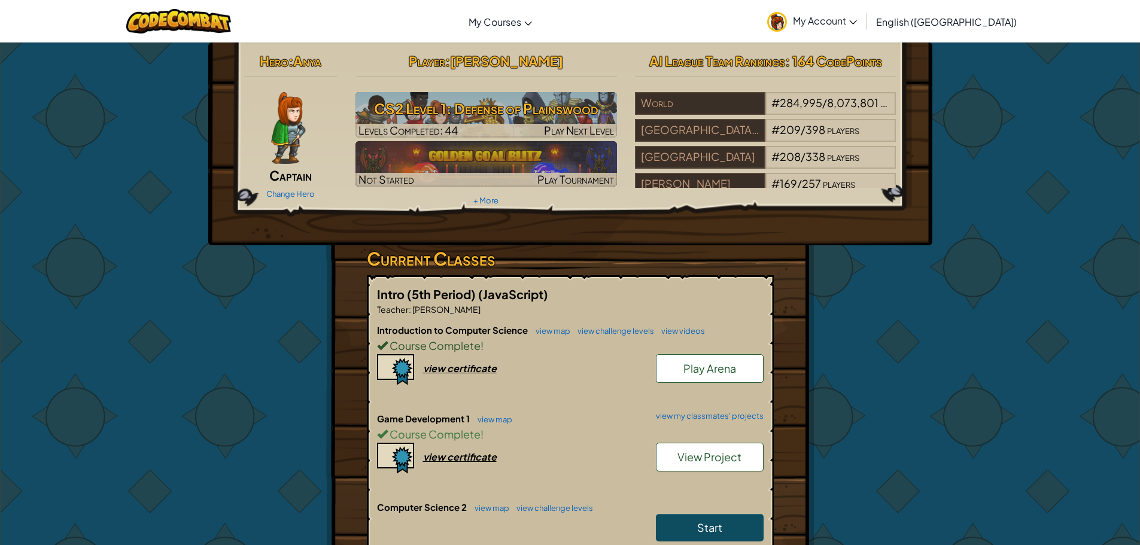
scroll to position [120, 0]
